Goal: Task Accomplishment & Management: Manage account settings

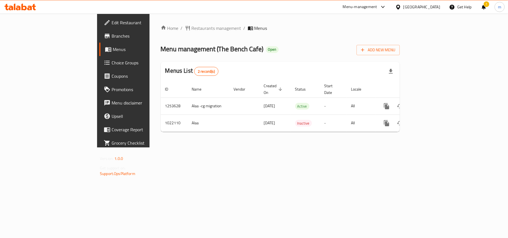
click at [486, 7] on div "!" at bounding box center [484, 6] width 6 height 13
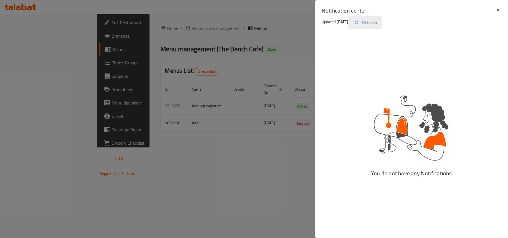
click at [370, 23] on button "Refresh" at bounding box center [365, 22] width 34 height 13
click at [360, 23] on icon "button" at bounding box center [356, 22] width 7 height 7
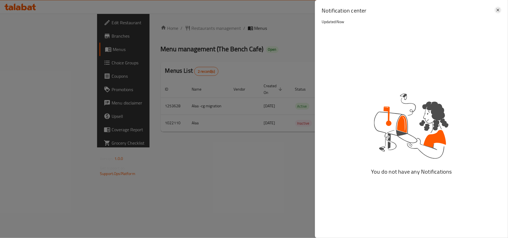
click at [496, 10] on icon at bounding box center [498, 10] width 7 height 7
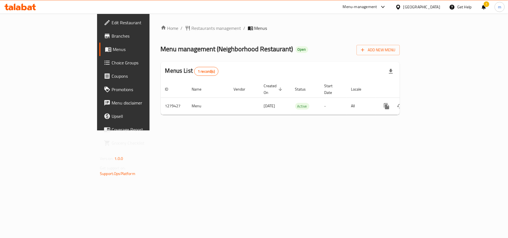
click at [487, 5] on div "!" at bounding box center [483, 6] width 15 height 13
click at [486, 8] on div "!" at bounding box center [484, 6] width 6 height 13
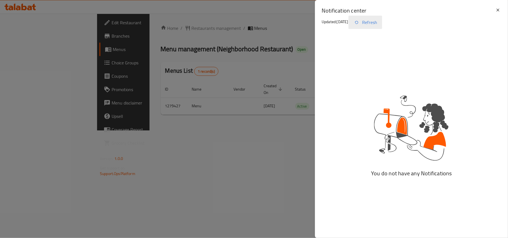
click at [360, 23] on icon "button" at bounding box center [356, 22] width 7 height 7
click at [498, 11] on icon at bounding box center [498, 10] width 7 height 7
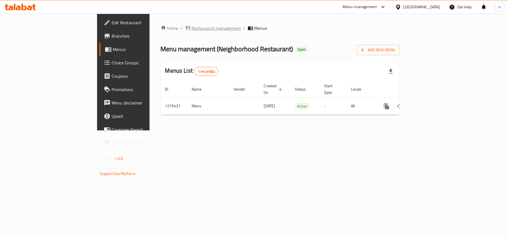
click at [192, 30] on span "Restaurants management" at bounding box center [217, 28] width 50 height 7
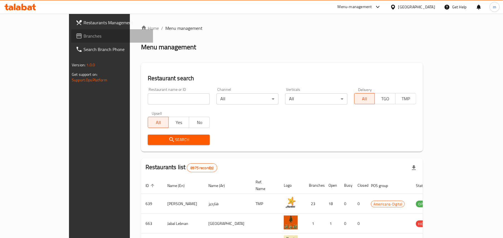
click at [83, 38] on span "Branches" at bounding box center [115, 36] width 65 height 7
